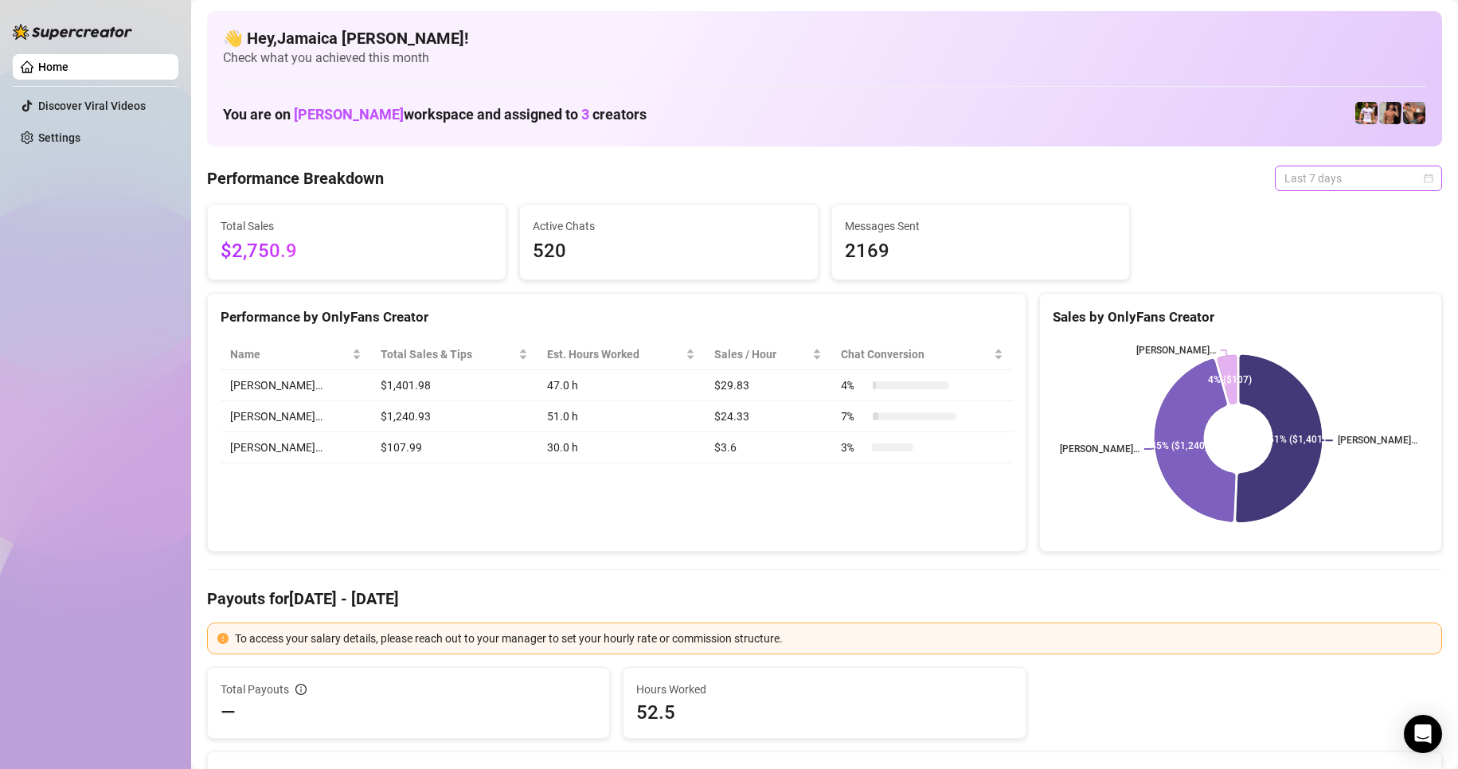
click at [1326, 179] on span "Last 7 days" at bounding box center [1358, 178] width 148 height 24
click at [1346, 190] on span "Last 7 days" at bounding box center [1358, 178] width 148 height 24
click at [1320, 233] on div "Last 7 days" at bounding box center [1345, 236] width 142 height 18
click at [1300, 171] on span "Last 7 days" at bounding box center [1358, 178] width 148 height 24
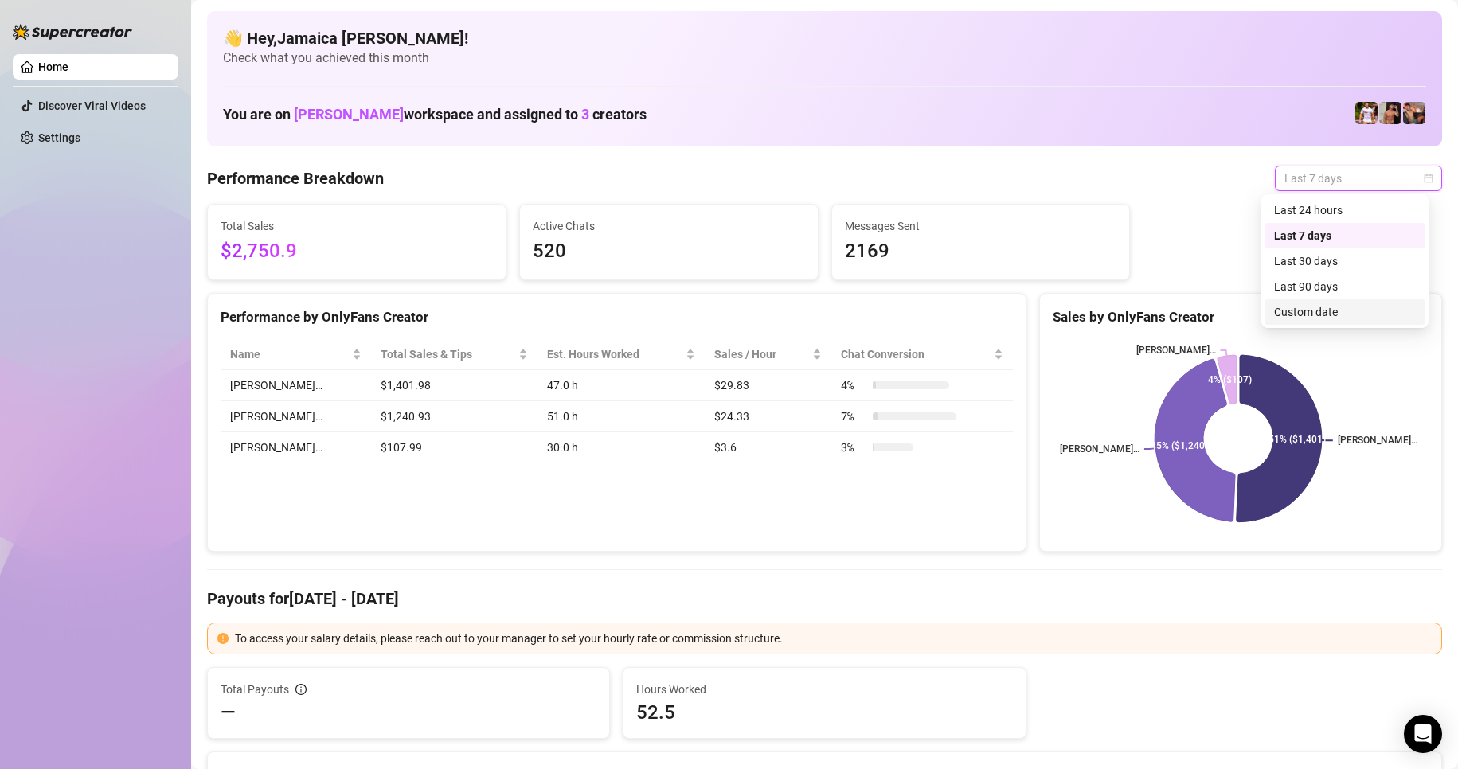
click at [1338, 316] on div "Custom date" at bounding box center [1345, 312] width 142 height 18
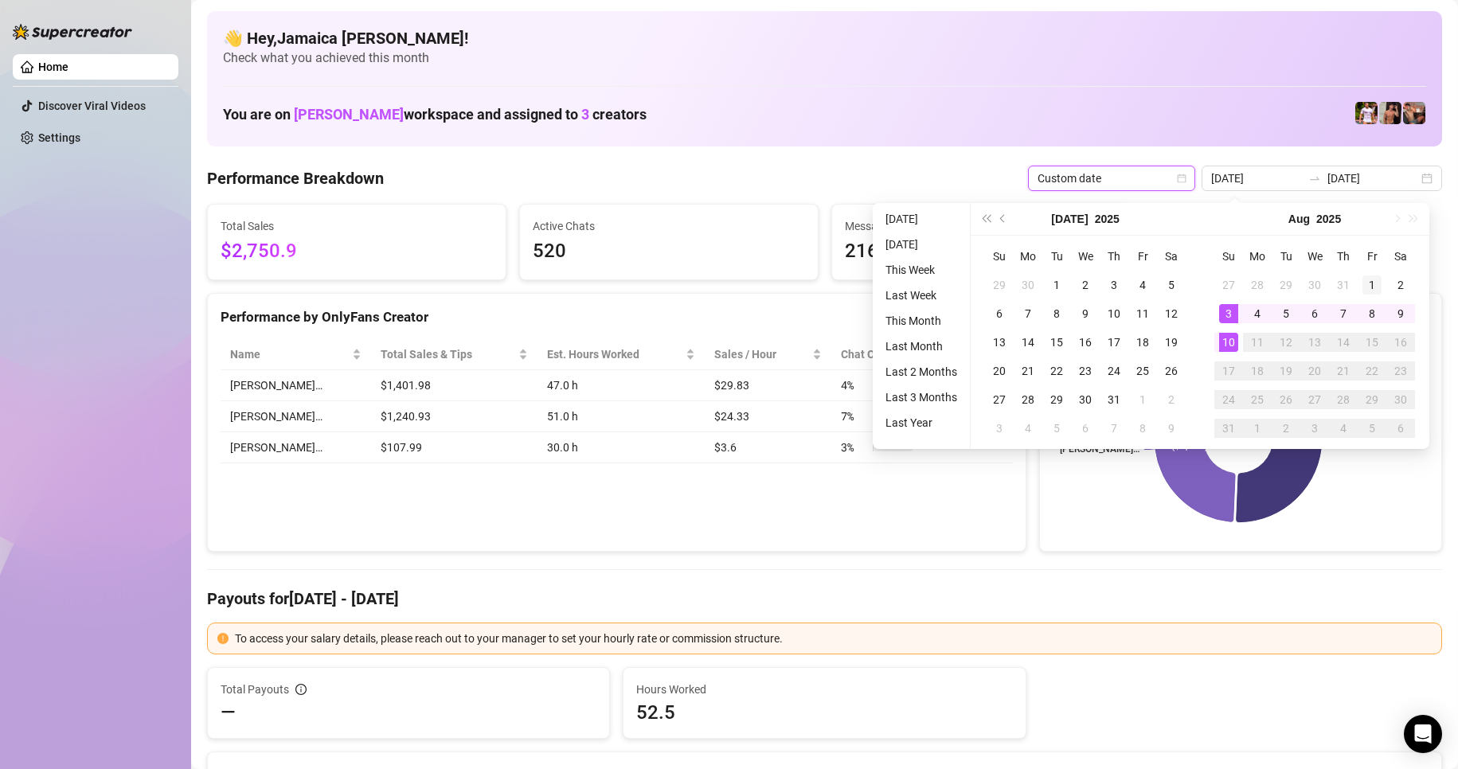
type input "[DATE]"
click at [1375, 283] on div "1" at bounding box center [1371, 285] width 19 height 19
type input "[DATE]"
click at [1230, 353] on td "10" at bounding box center [1228, 342] width 29 height 29
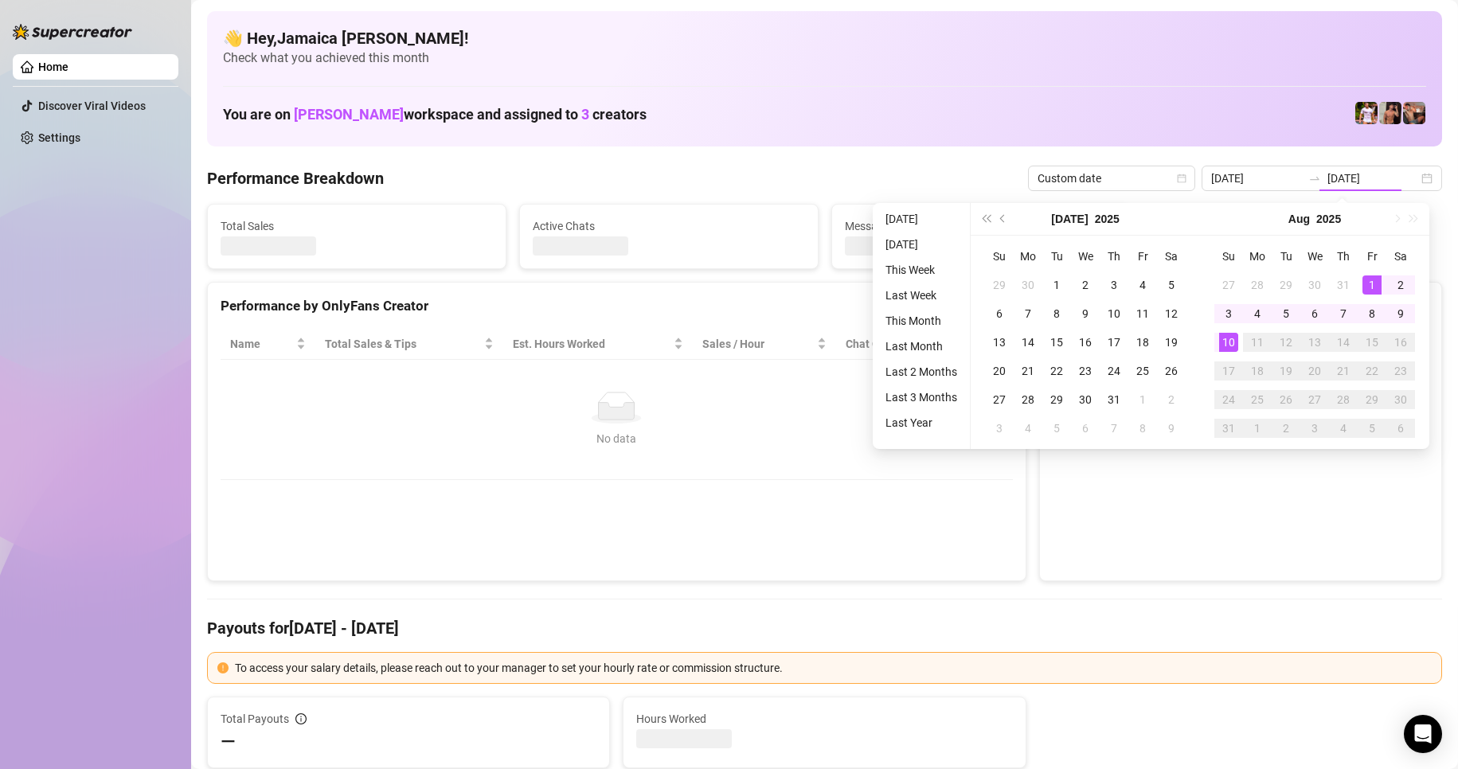
type input "[DATE]"
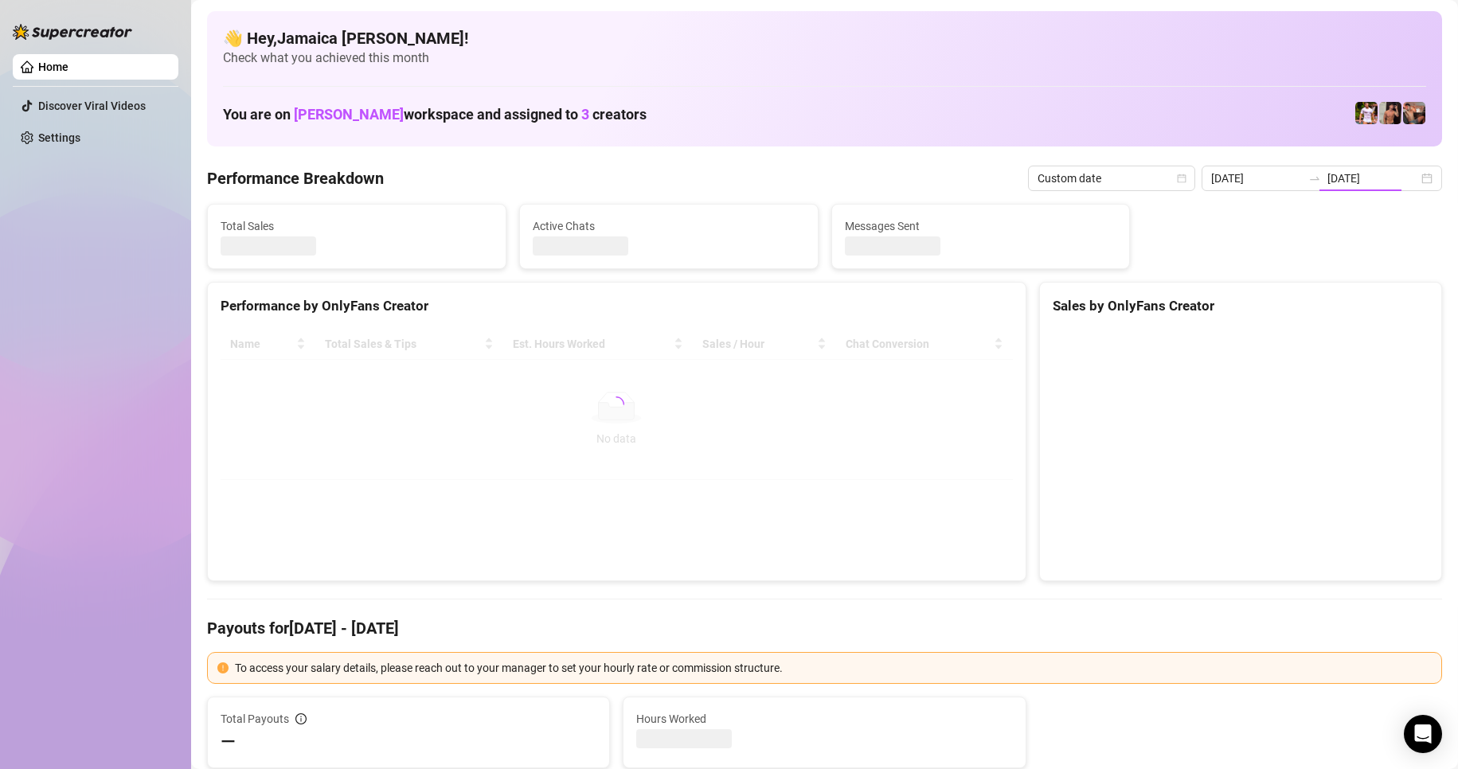
click at [1229, 345] on canvas at bounding box center [1238, 448] width 371 height 239
